Goal: Navigation & Orientation: Find specific page/section

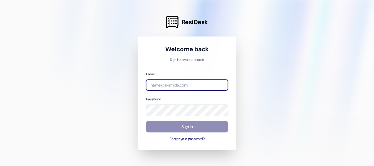
type input "[EMAIL_ADDRESS][DOMAIN_NAME]"
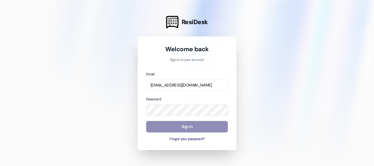
click at [188, 127] on button "Sign In" at bounding box center [187, 126] width 82 height 11
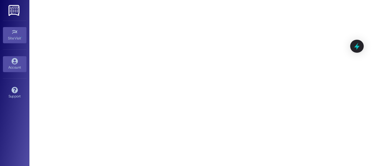
click at [15, 63] on icon at bounding box center [14, 61] width 6 height 6
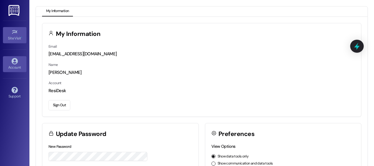
click at [14, 38] on div "Site Visit •" at bounding box center [14, 38] width 29 height 6
